Goal: Book appointment/travel/reservation

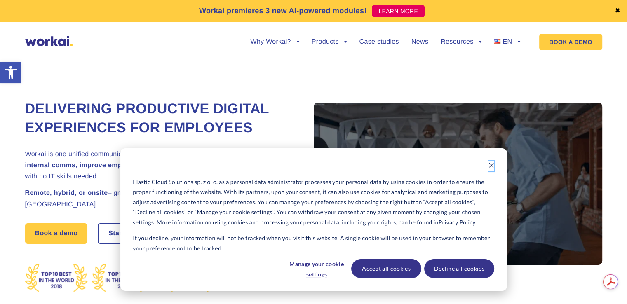
click at [494, 167] on icon "Dismiss cookie banner" at bounding box center [492, 166] width 6 height 6
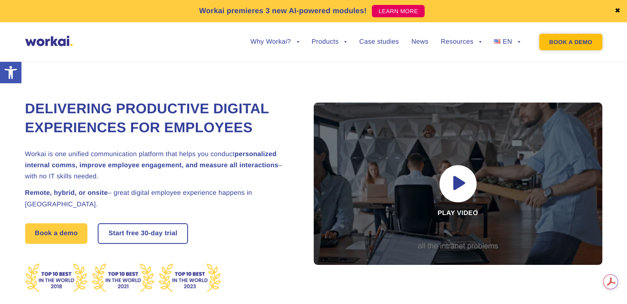
click at [545, 45] on link "BOOK A DEMO" at bounding box center [571, 42] width 63 height 17
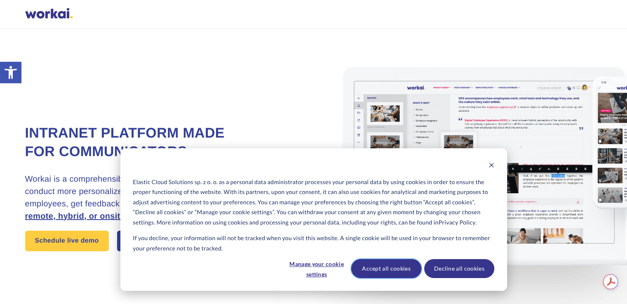
click at [373, 271] on button "Accept all cookies" at bounding box center [386, 268] width 70 height 19
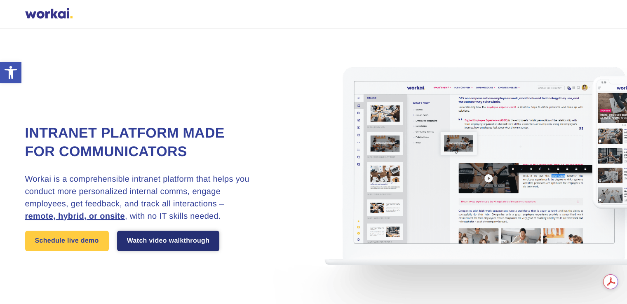
click at [159, 243] on link "Watch video walkthrough" at bounding box center [168, 241] width 103 height 21
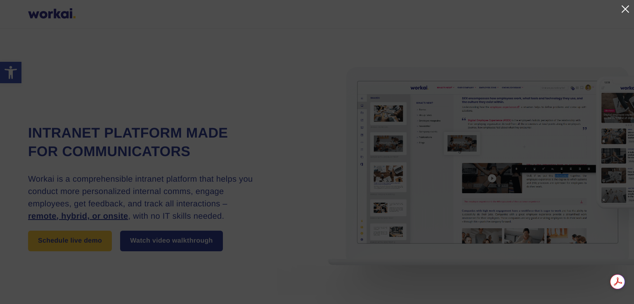
click at [625, 13] on link at bounding box center [625, 9] width 10 height 10
